Goal: Task Accomplishment & Management: Complete application form

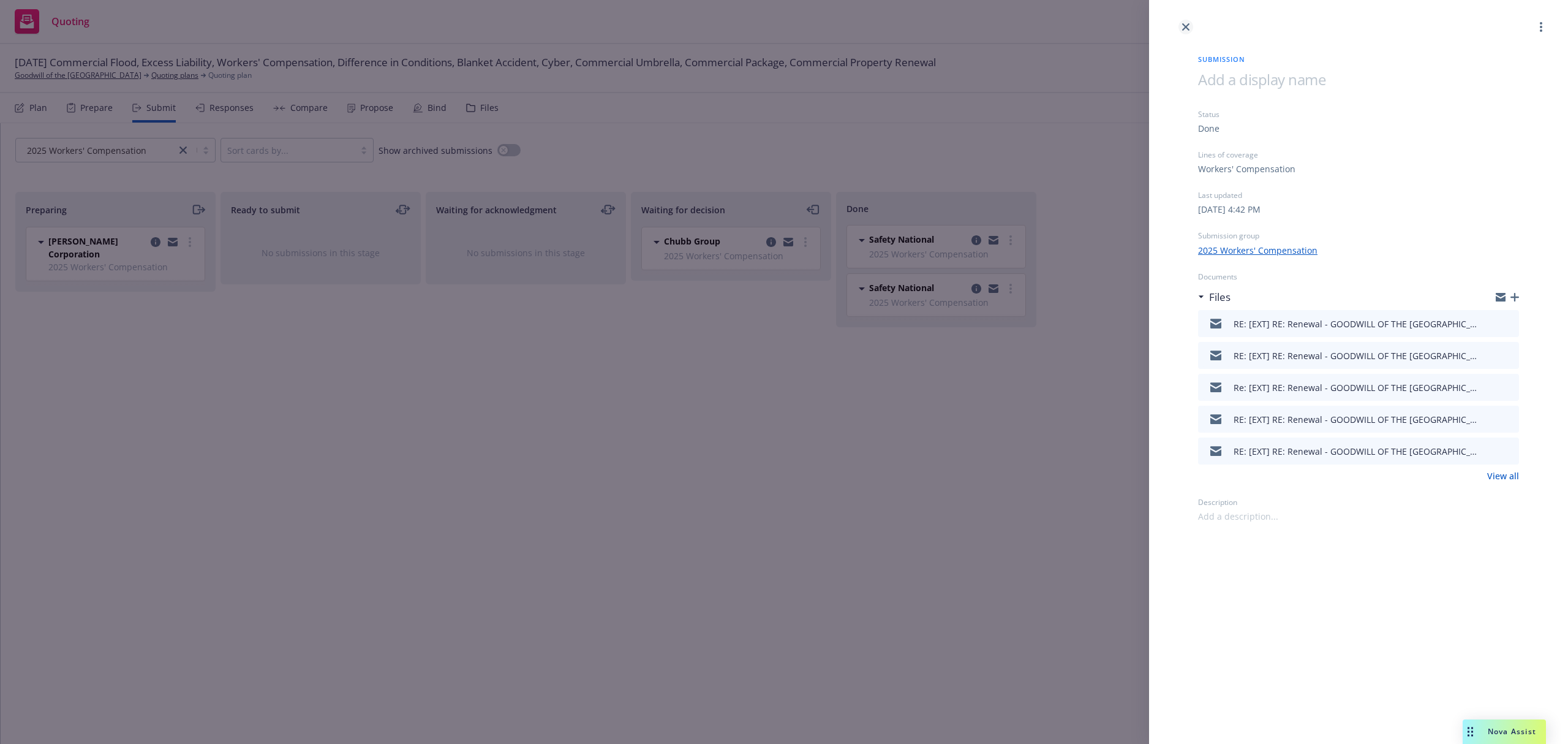
click at [1189, 30] on icon "close" at bounding box center [1186, 27] width 8 height 8
